Goal: Navigation & Orientation: Find specific page/section

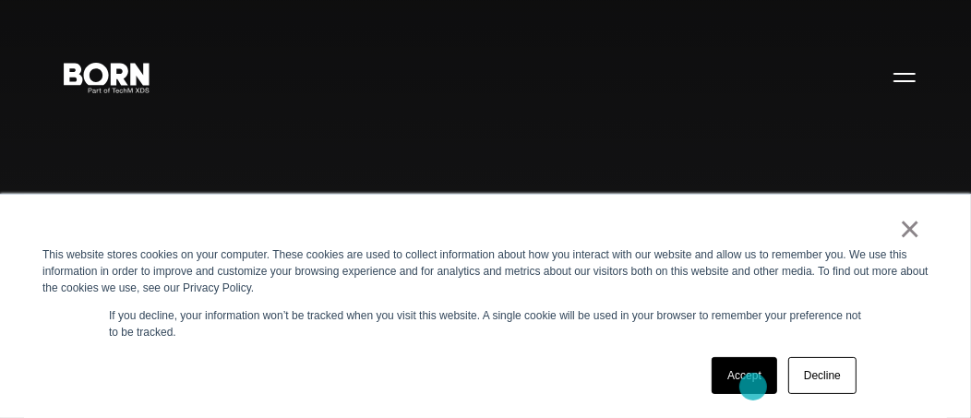
click at [750, 395] on div "Accept Decline" at bounding box center [784, 376] width 156 height 48
click at [754, 384] on link "Accept" at bounding box center [744, 375] width 66 height 37
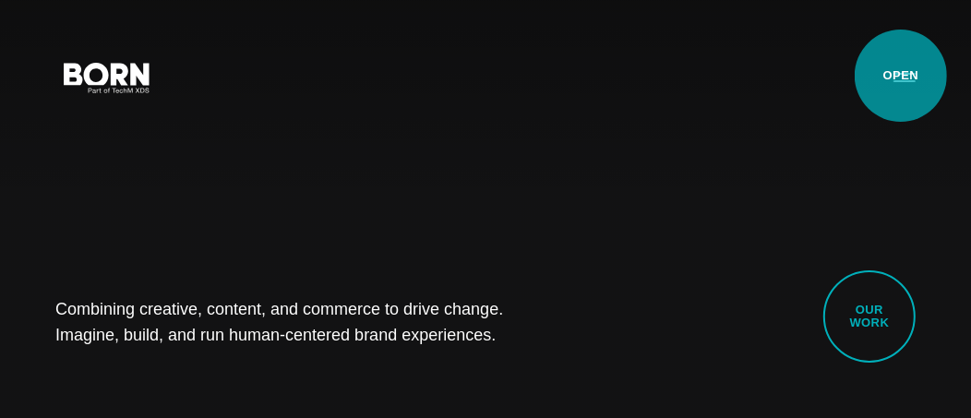
click at [900, 76] on button "Primary Menu" at bounding box center [904, 76] width 44 height 39
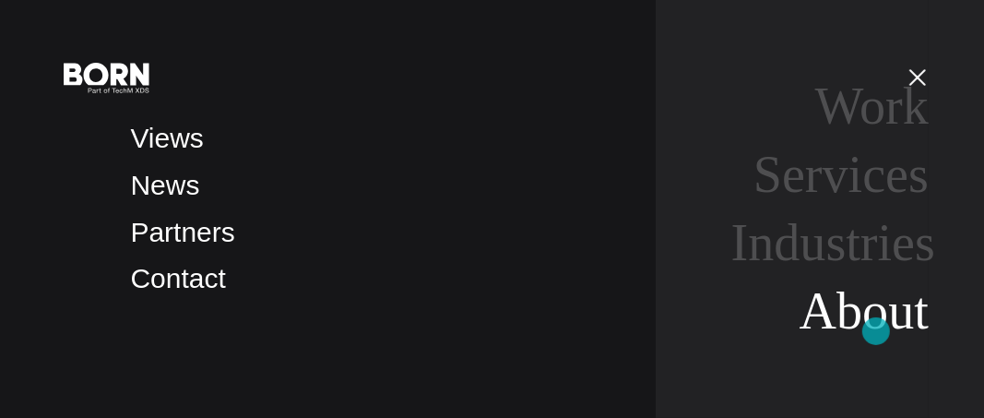
click at [876, 331] on link "About" at bounding box center [864, 310] width 129 height 57
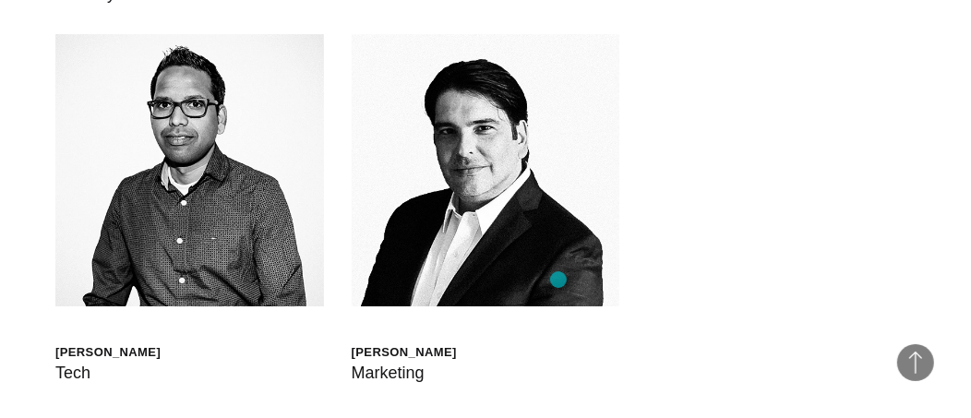
scroll to position [4244, 0]
